Goal: Navigation & Orientation: Find specific page/section

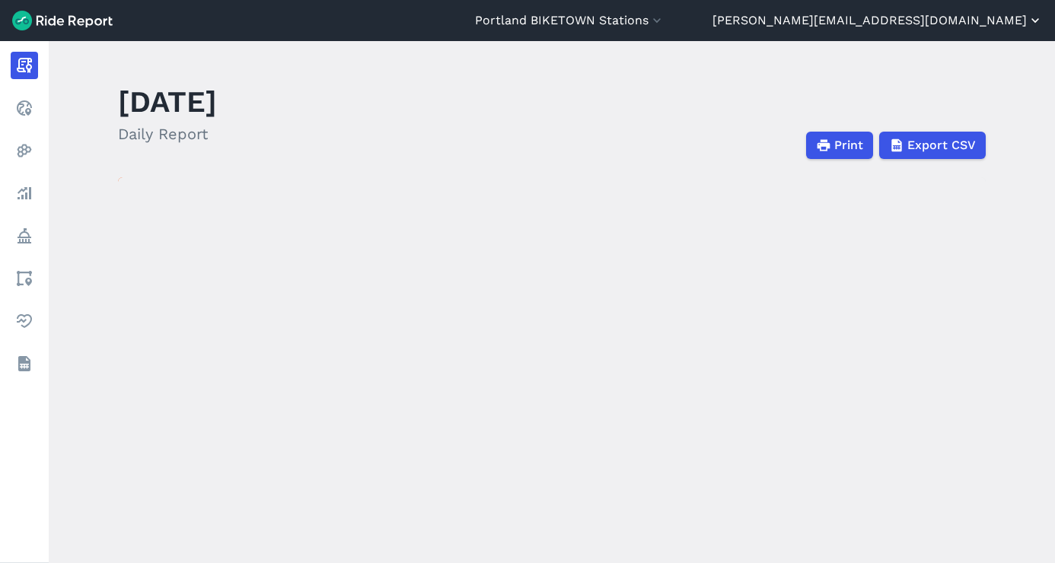
click at [953, 19] on button "[PERSON_NAME][EMAIL_ADDRESS][DOMAIN_NAME]" at bounding box center [878, 20] width 330 height 18
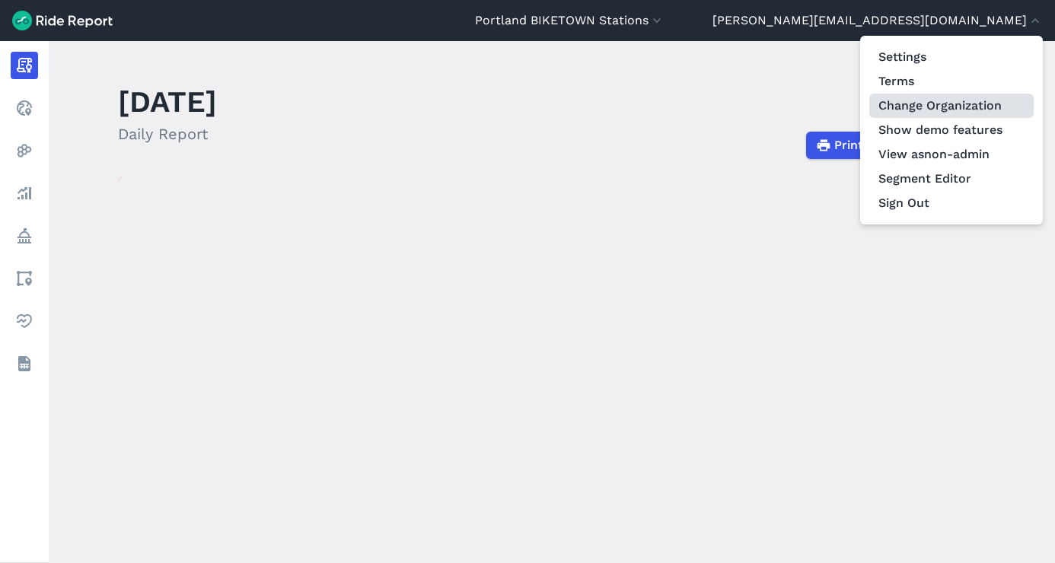
click at [928, 98] on link "Change Organization" at bounding box center [952, 106] width 164 height 24
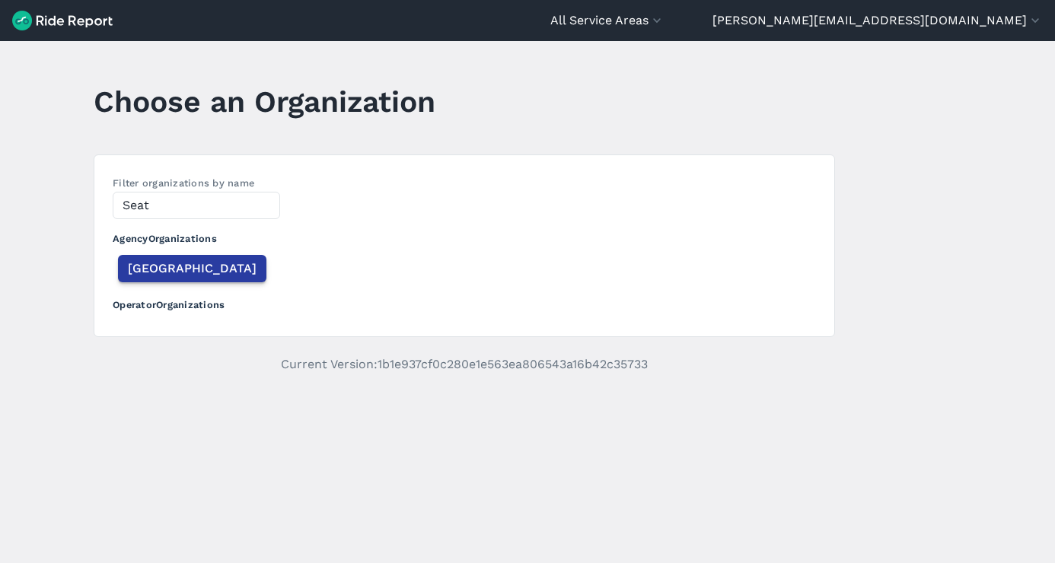
type input "Seat"
click at [153, 273] on span "[GEOGRAPHIC_DATA]" at bounding box center [192, 269] width 129 height 18
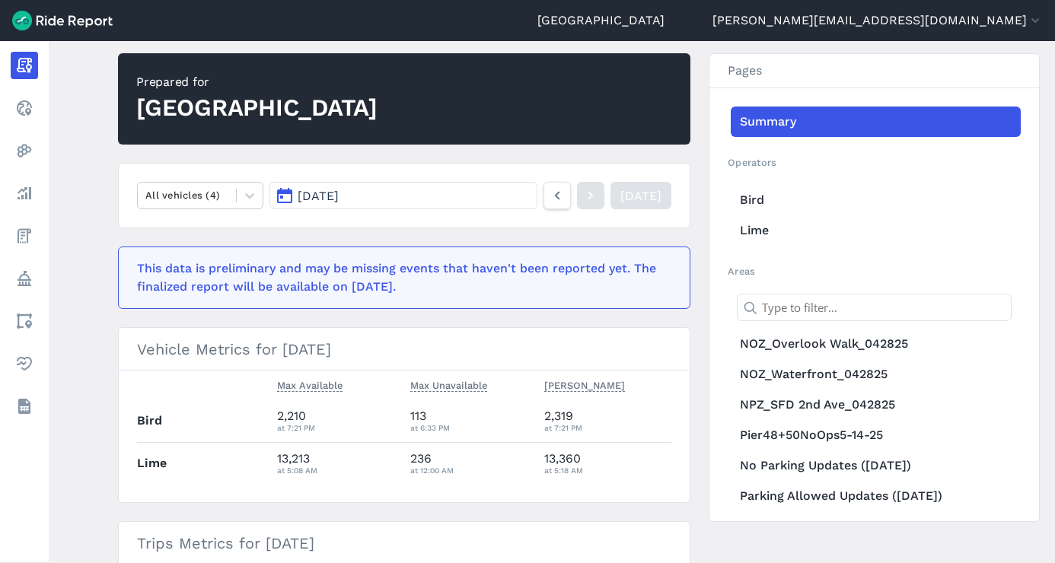
scroll to position [148, 0]
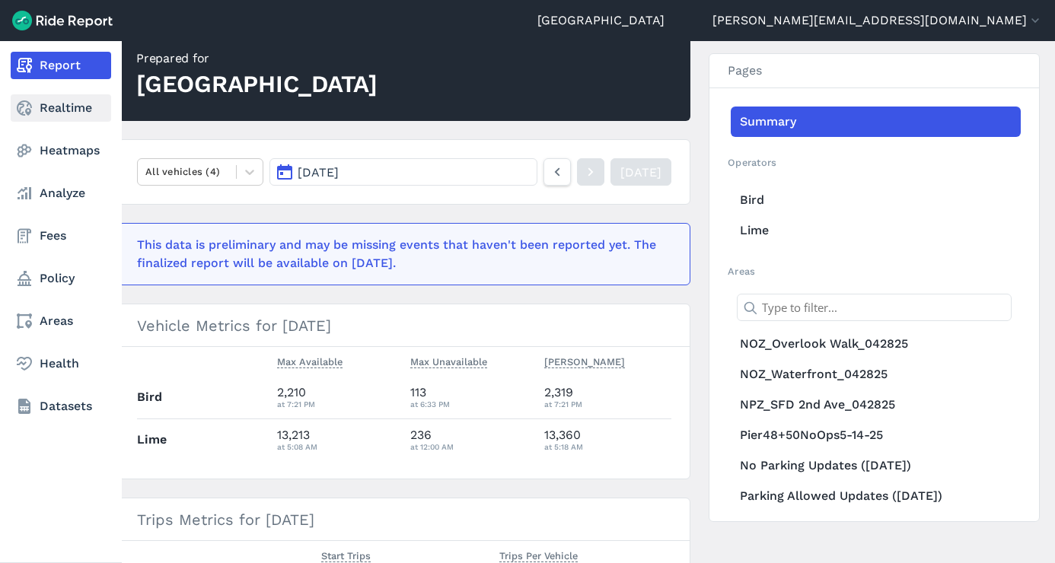
click at [27, 110] on icon at bounding box center [24, 108] width 18 height 18
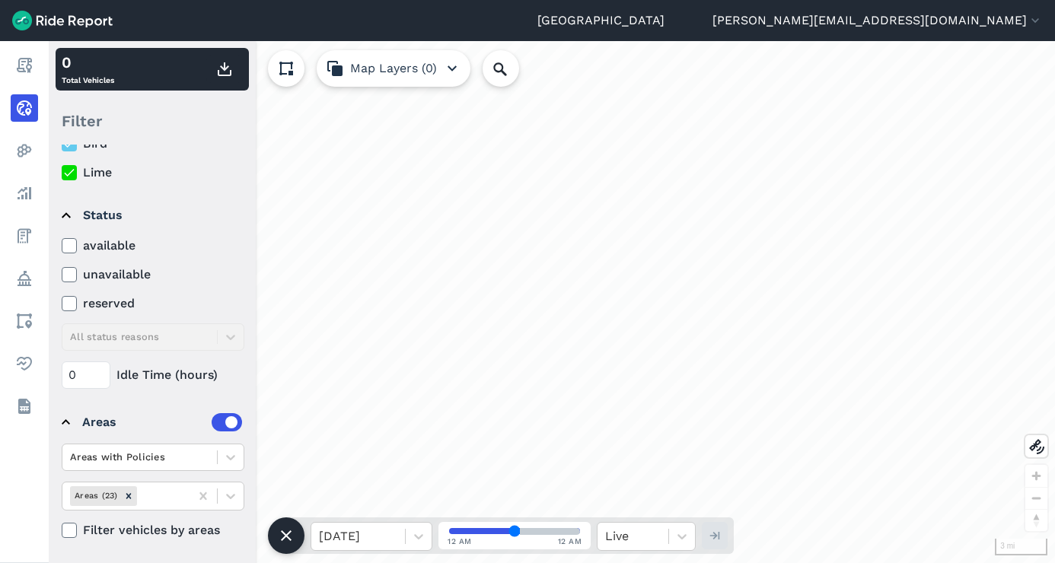
scroll to position [60, 0]
